Goal: Transaction & Acquisition: Download file/media

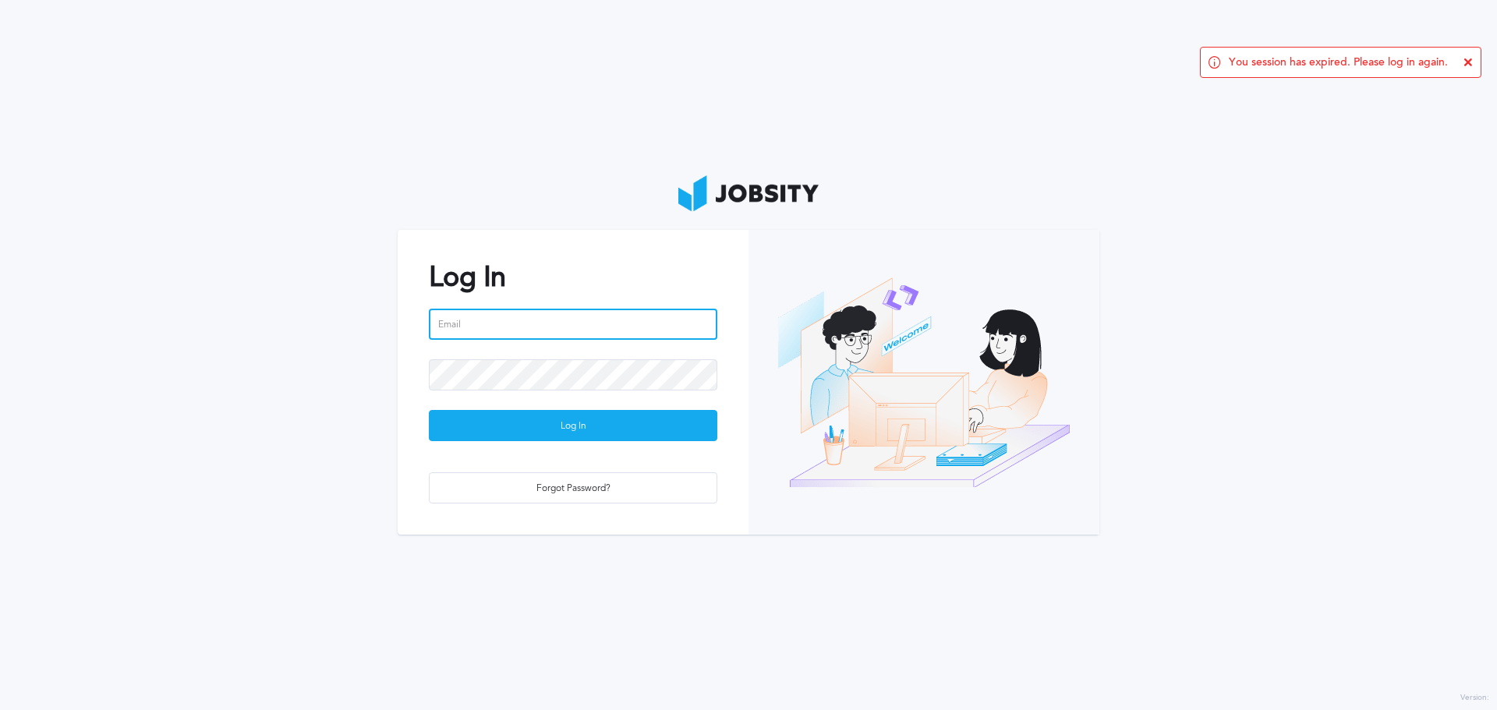
type input "[PERSON_NAME][EMAIL_ADDRESS][PERSON_NAME][DOMAIN_NAME]"
click at [489, 322] on input "[PERSON_NAME][EMAIL_ADDRESS][PERSON_NAME][DOMAIN_NAME]" at bounding box center [573, 324] width 288 height 31
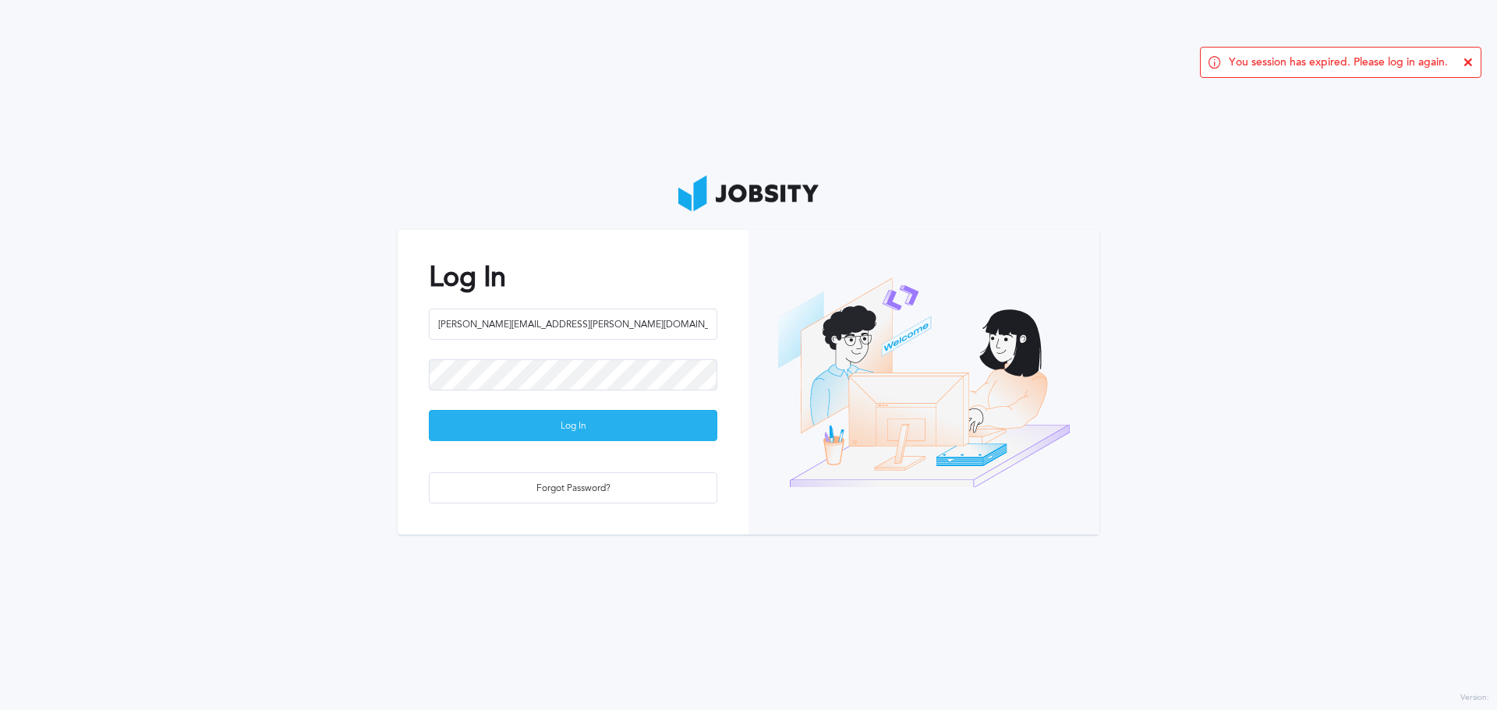
click at [461, 418] on div "Log In" at bounding box center [573, 426] width 287 height 31
click at [461, 418] on div "Loading ..." at bounding box center [573, 426] width 287 height 31
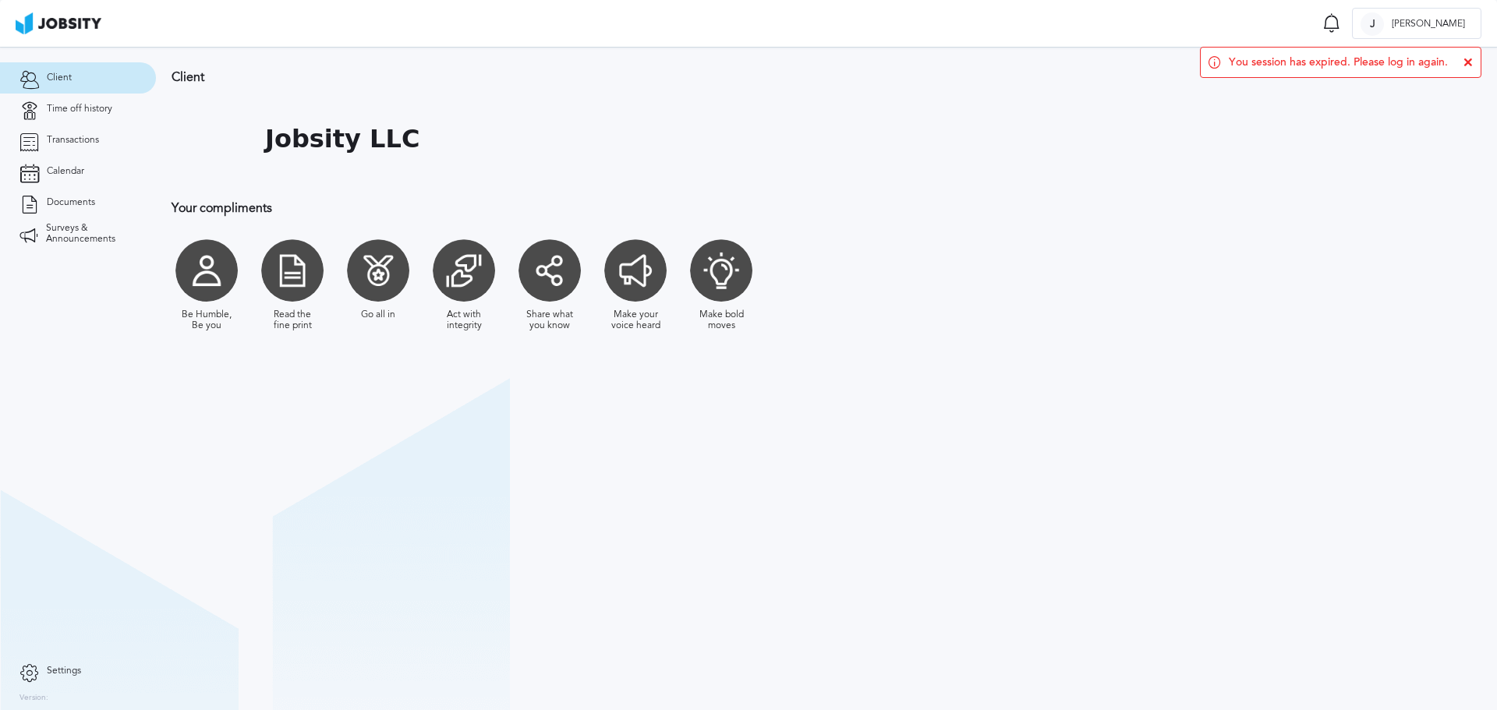
click at [1469, 65] on icon at bounding box center [1467, 62] width 9 height 9
click at [85, 118] on link "Time off history" at bounding box center [78, 109] width 156 height 31
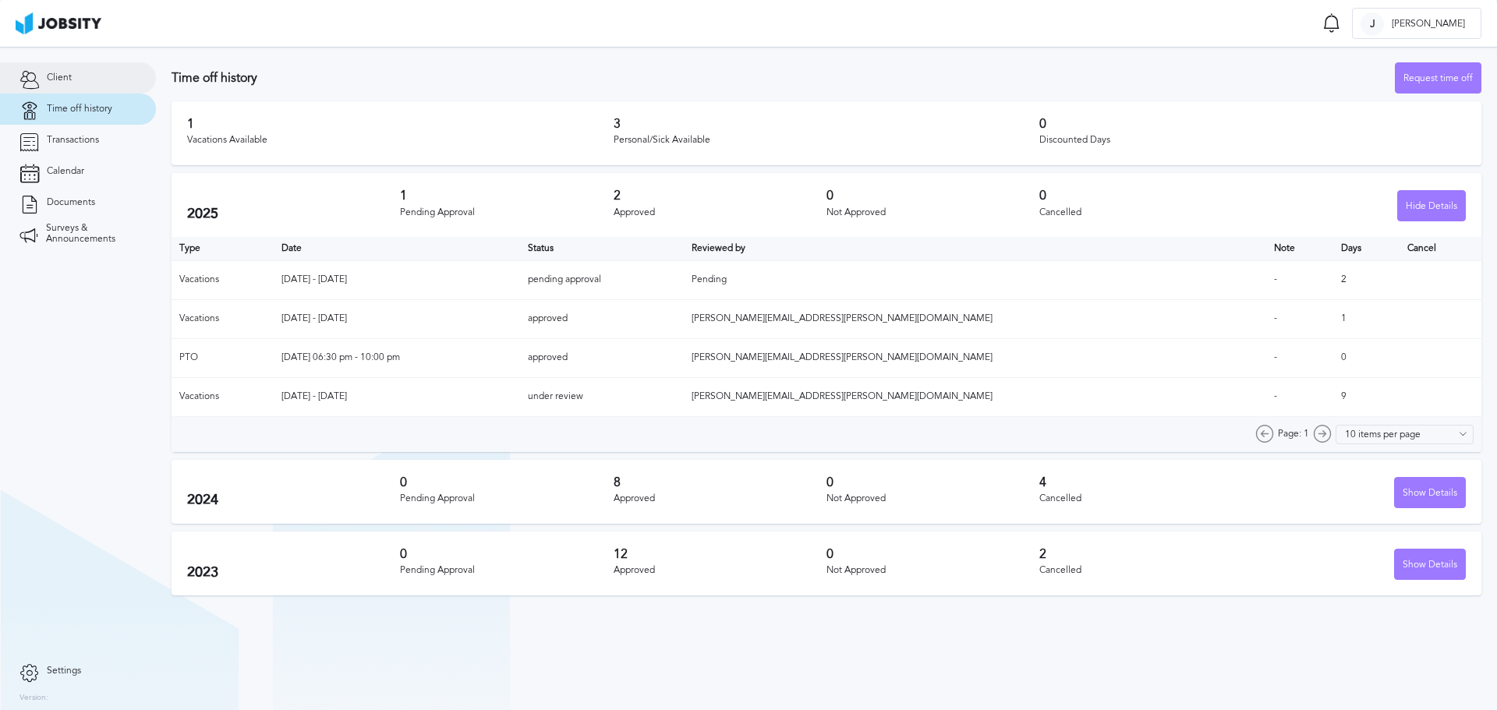
click at [70, 79] on span "Client" at bounding box center [59, 77] width 25 height 11
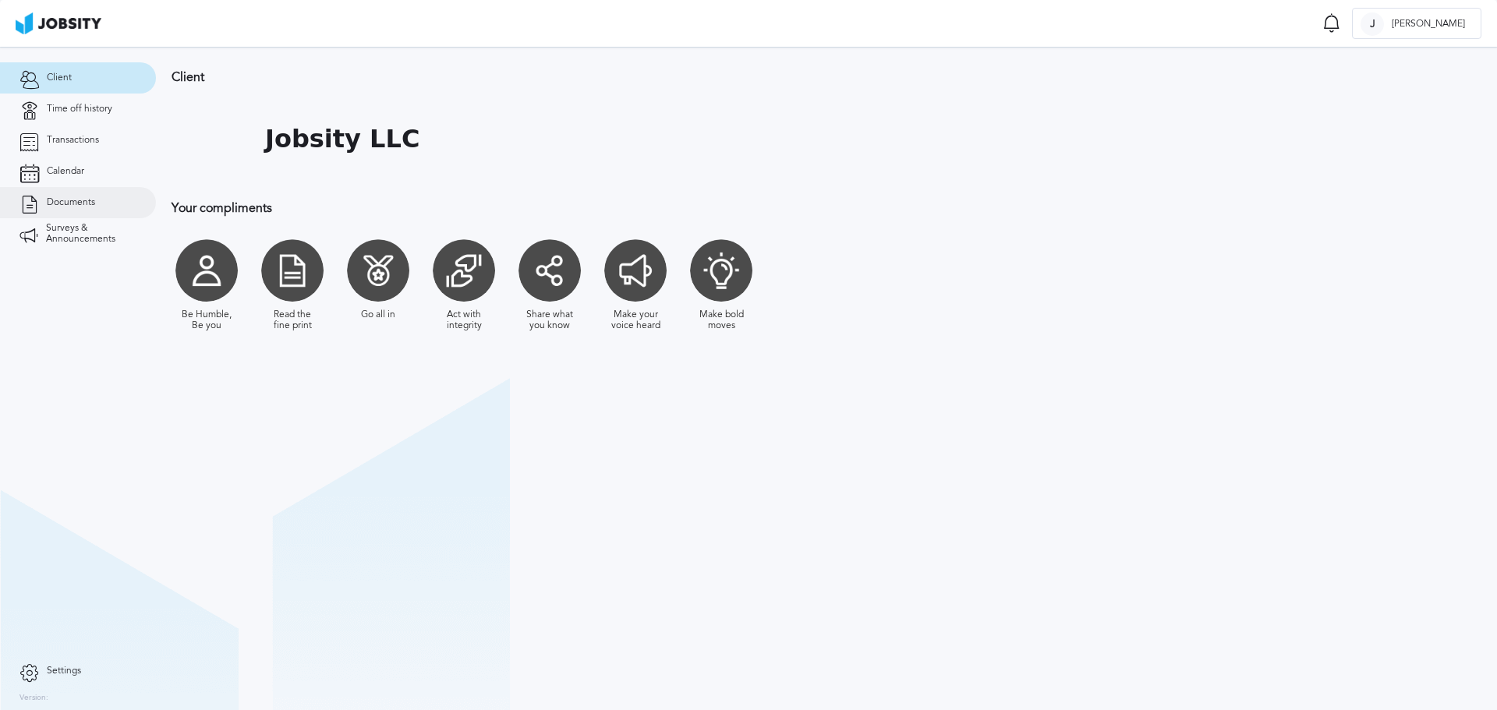
click at [82, 208] on link "Documents" at bounding box center [78, 202] width 156 height 31
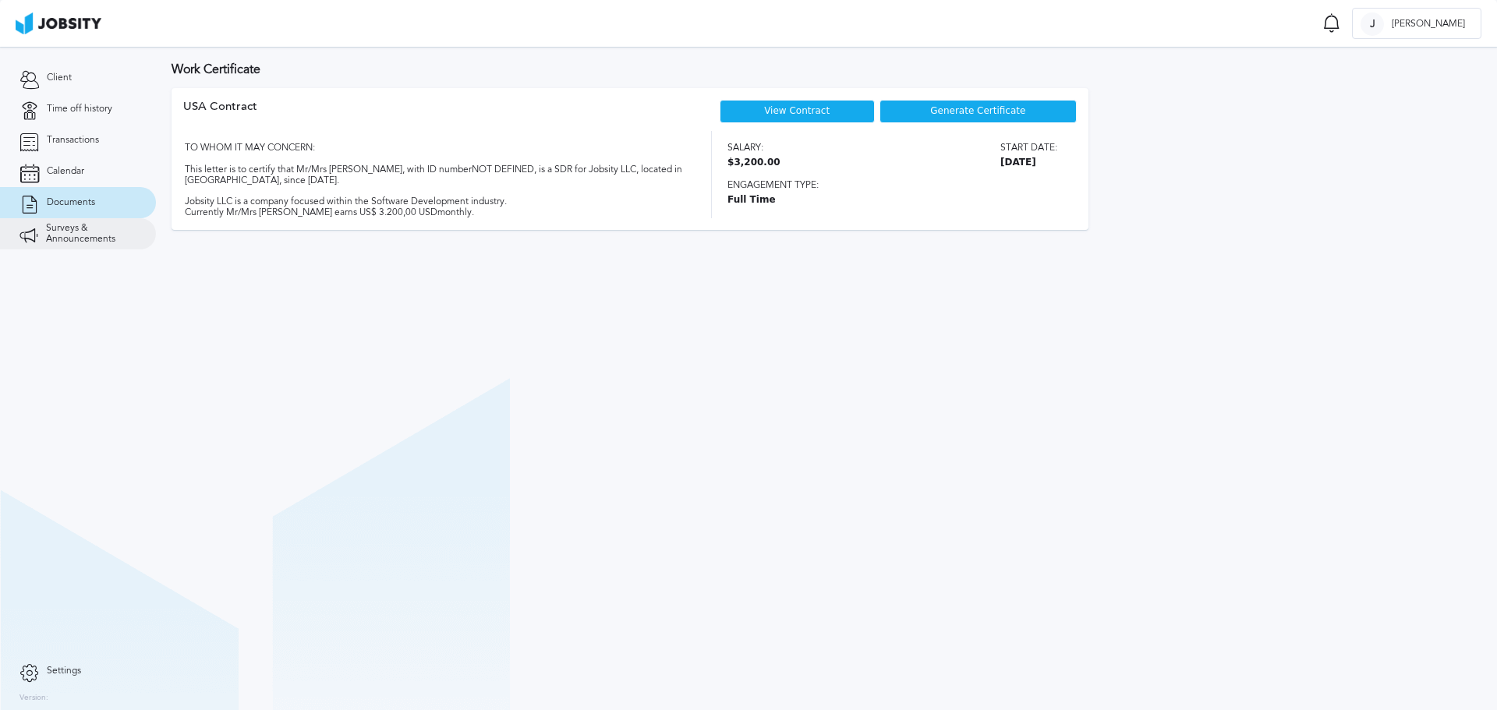
click at [58, 237] on span "Surveys & Announcements" at bounding box center [91, 234] width 90 height 22
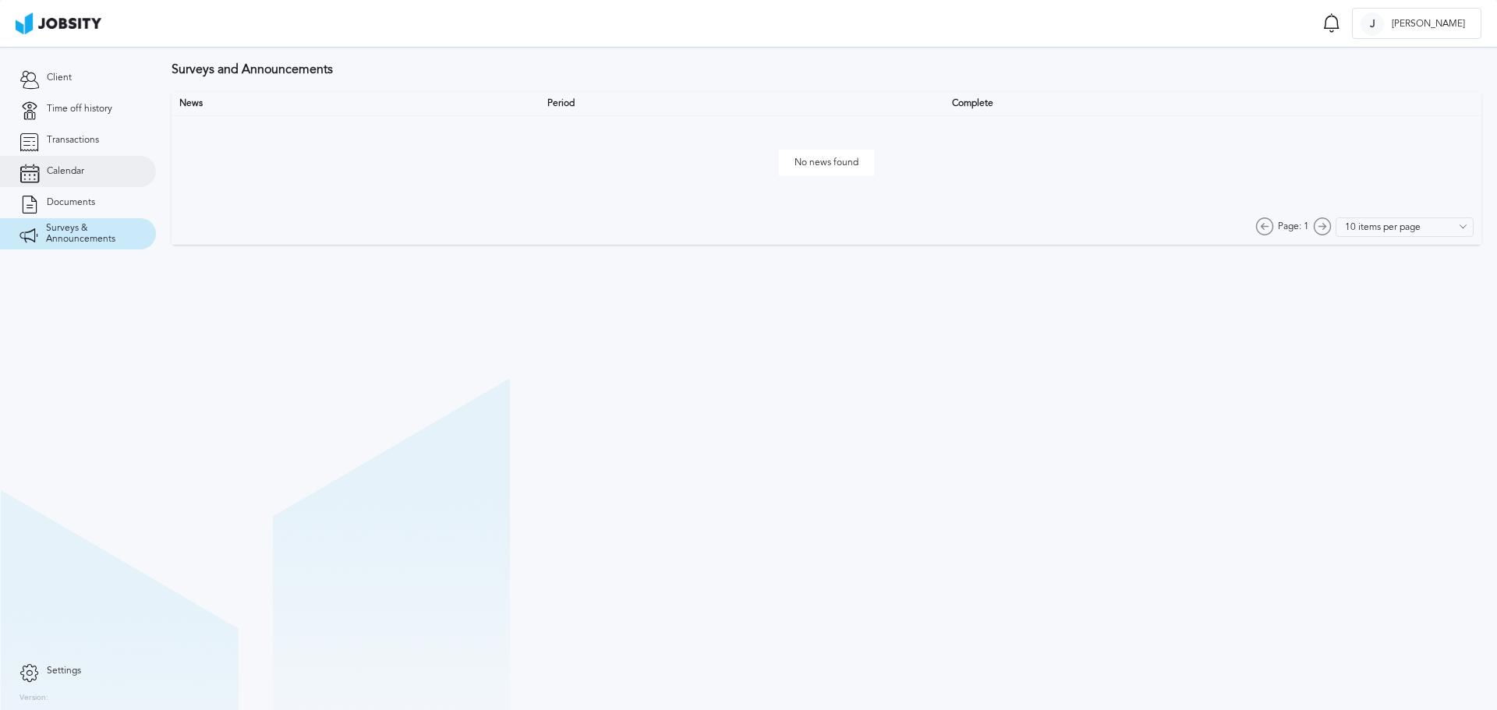
click at [93, 178] on link "Calendar" at bounding box center [78, 171] width 156 height 31
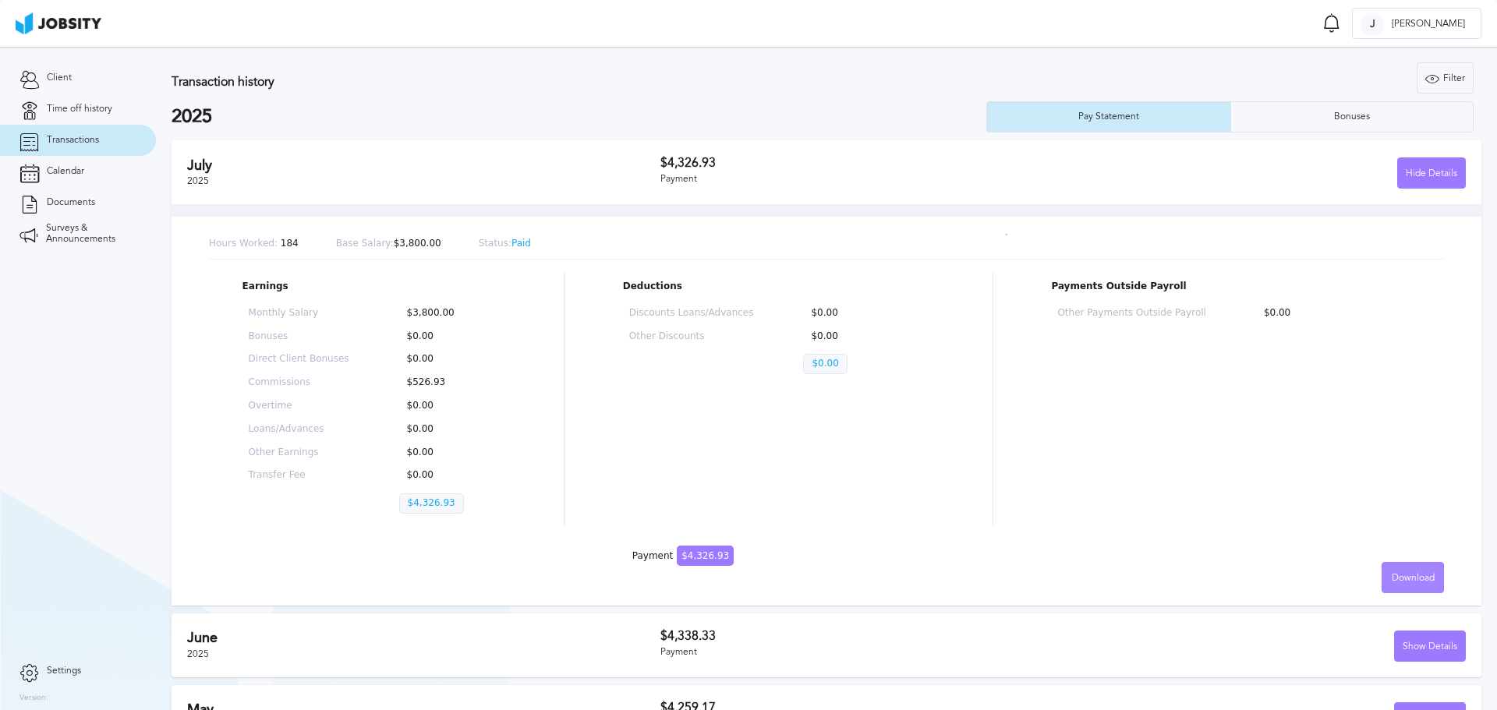
click at [1386, 564] on div "Download" at bounding box center [1412, 578] width 61 height 31
click at [1417, 585] on li "English" at bounding box center [1401, 577] width 62 height 31
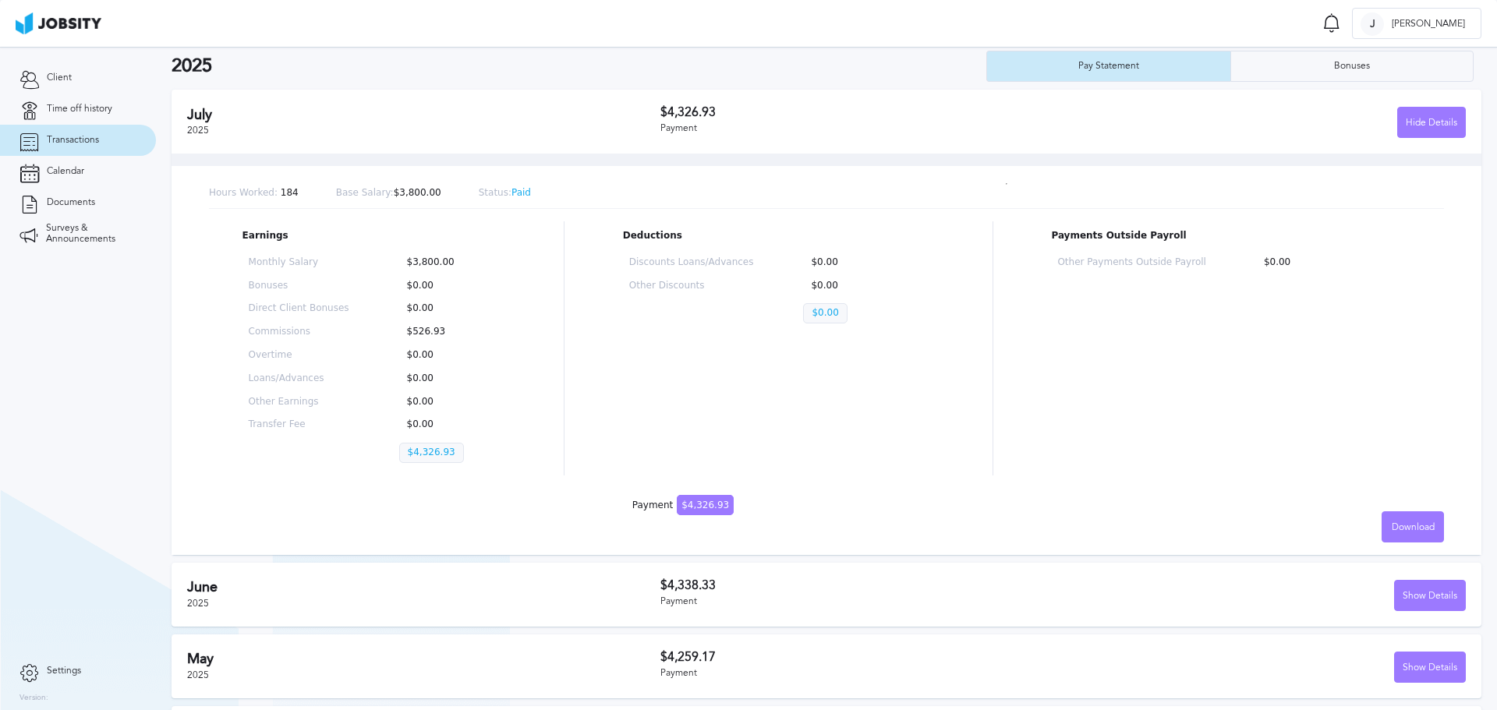
scroll to position [78, 0]
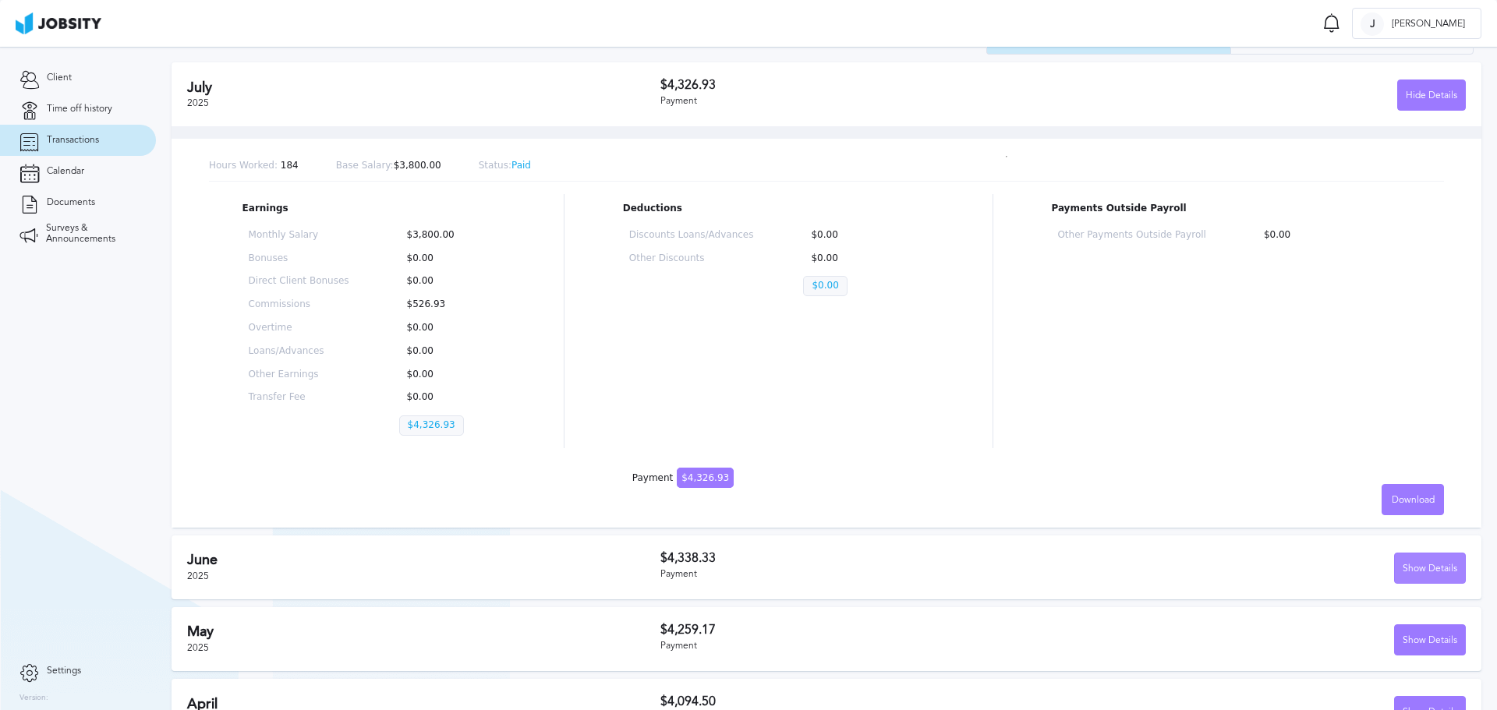
click at [1412, 558] on div "Show Details" at bounding box center [1430, 568] width 70 height 31
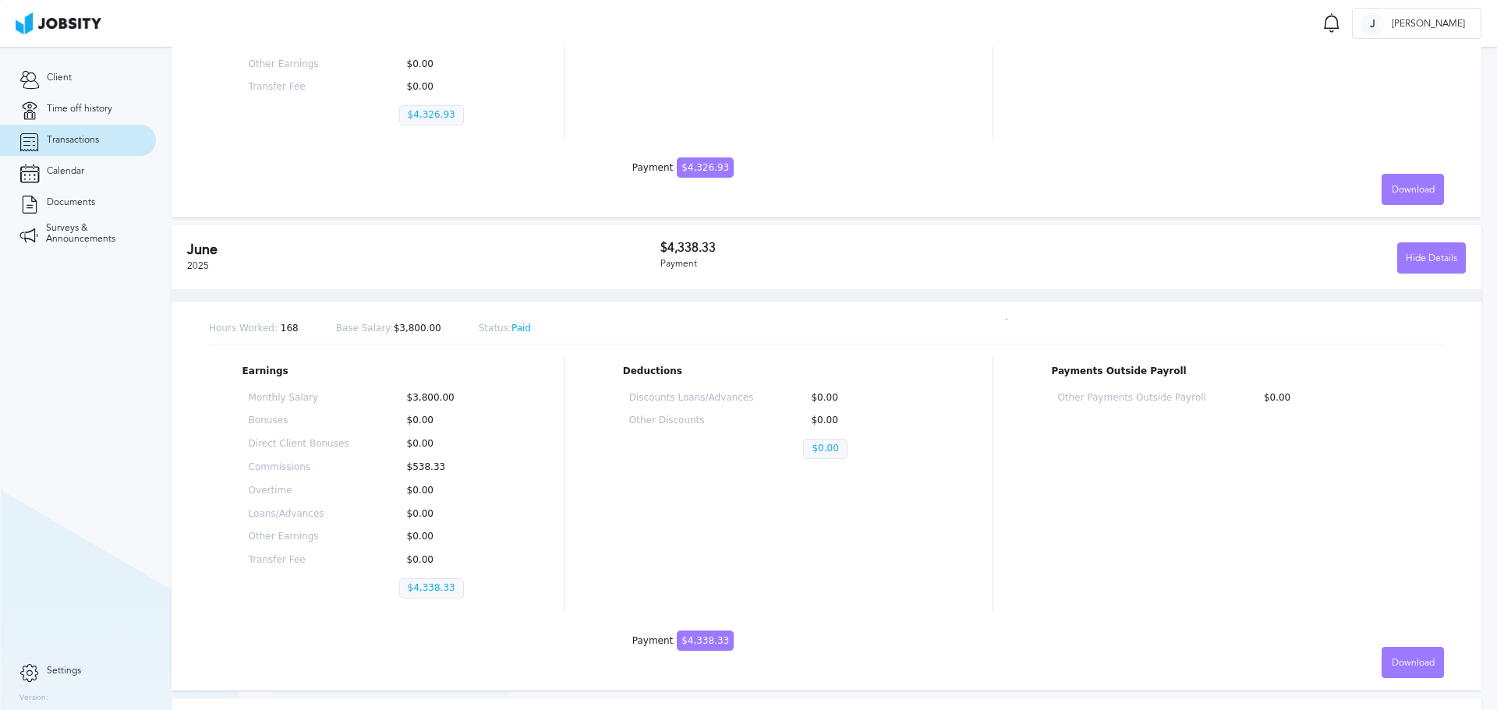
scroll to position [390, 0]
click at [1399, 665] on span "Download" at bounding box center [1412, 661] width 43 height 11
click at [1399, 659] on li "English" at bounding box center [1401, 660] width 62 height 31
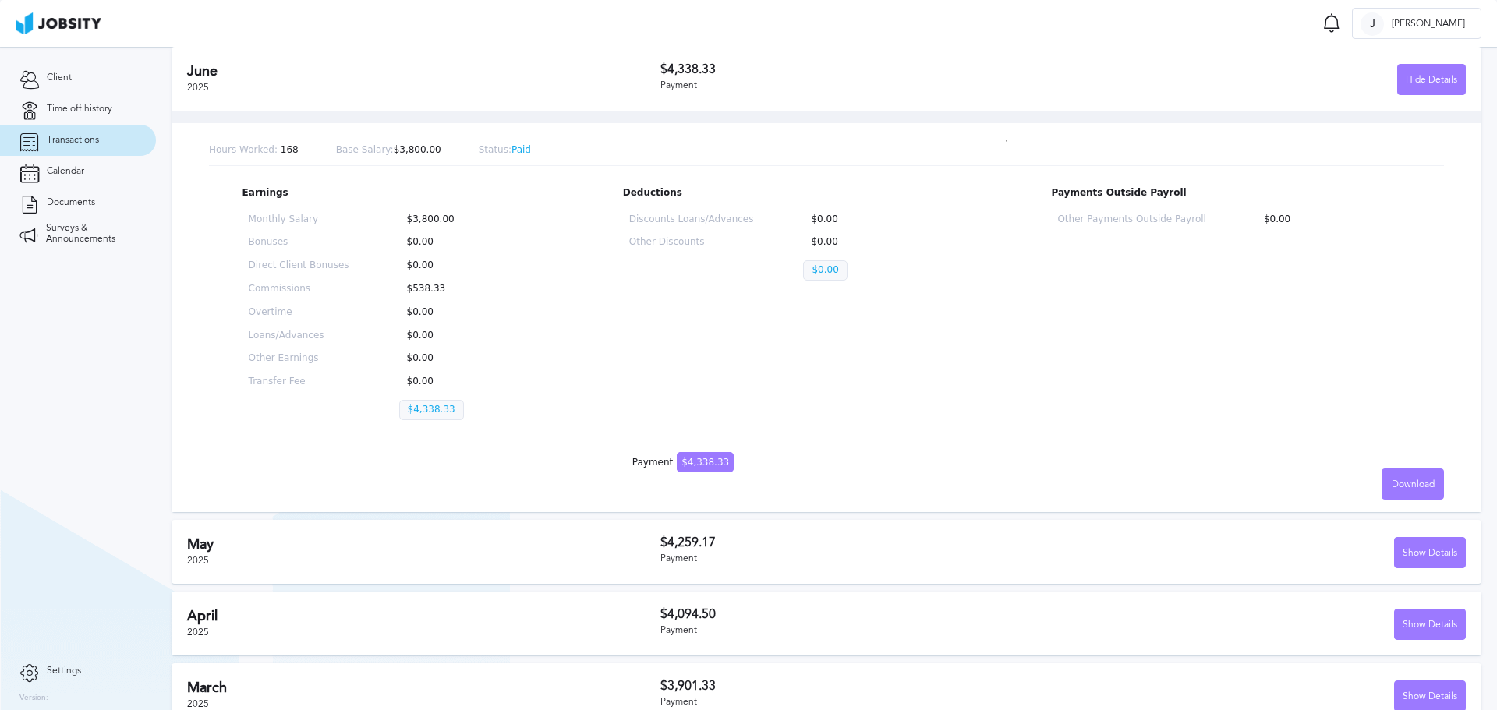
scroll to position [624, 0]
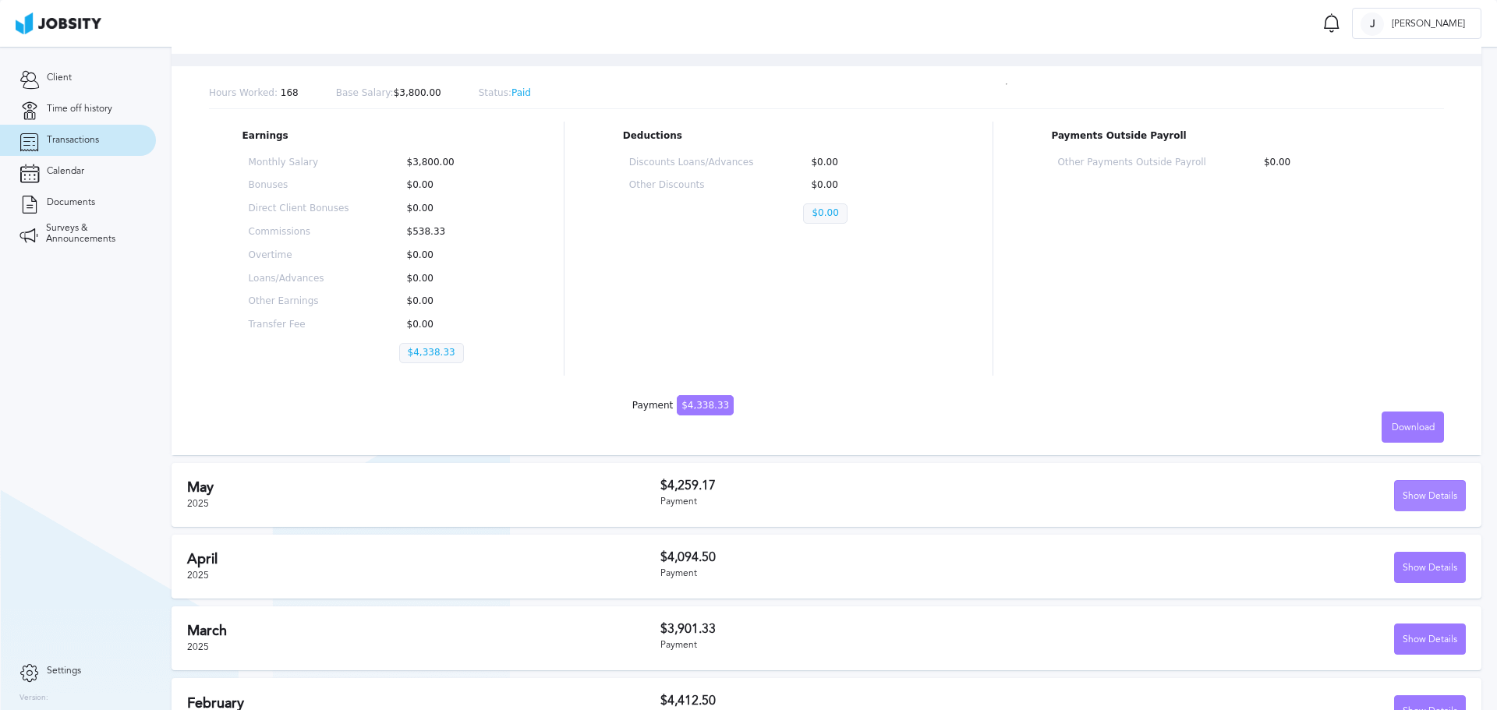
click at [1410, 497] on div "Show Details" at bounding box center [1430, 496] width 70 height 31
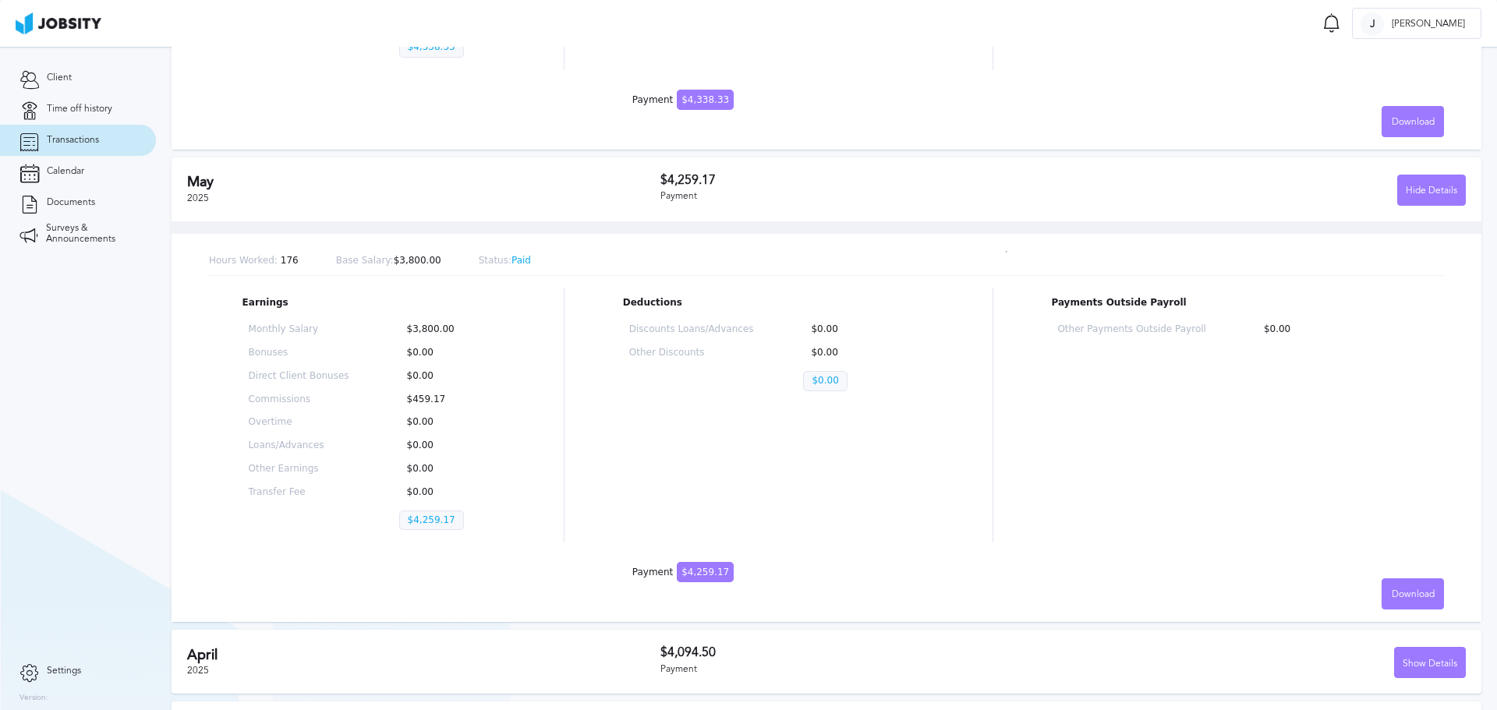
scroll to position [935, 0]
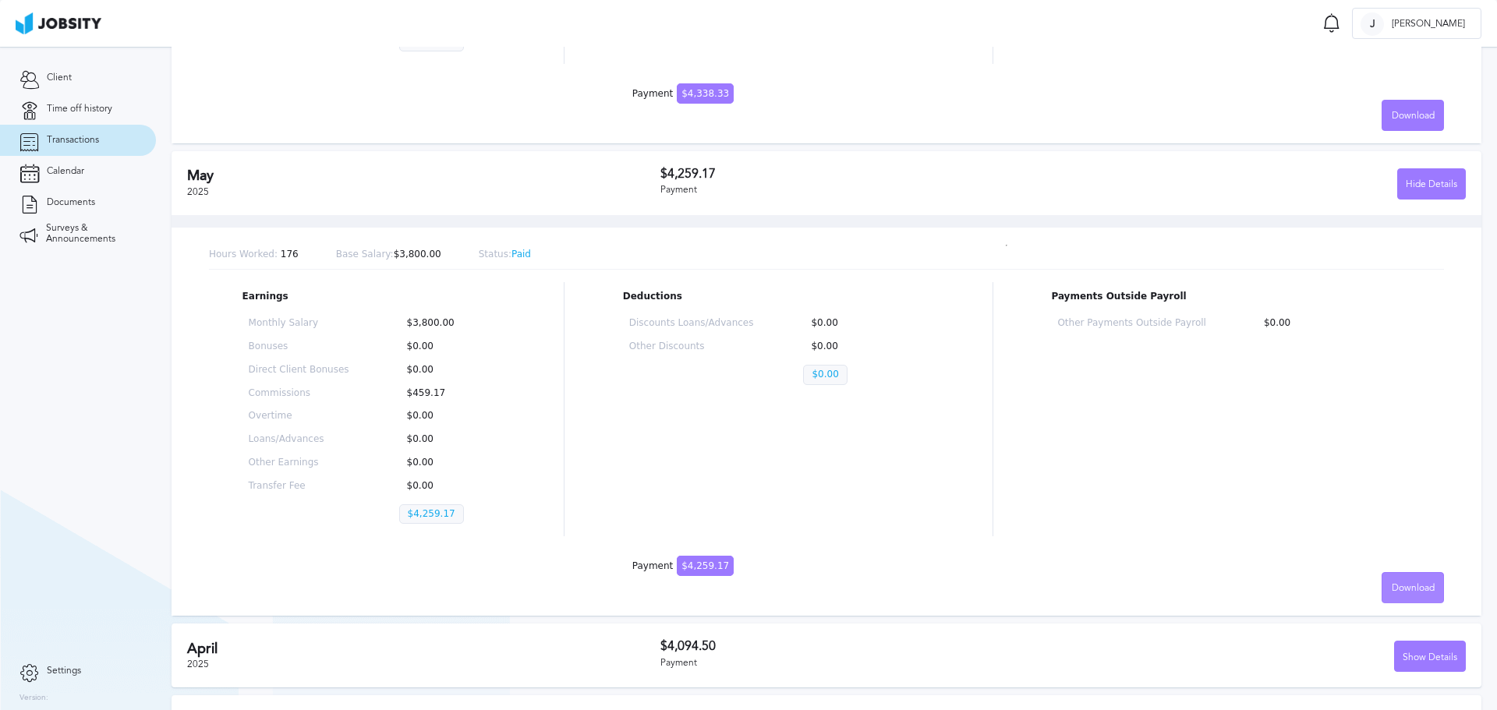
click at [1408, 588] on span "Download" at bounding box center [1412, 588] width 43 height 11
click at [1408, 588] on li "English" at bounding box center [1401, 587] width 62 height 31
